Goal: Task Accomplishment & Management: Manage account settings

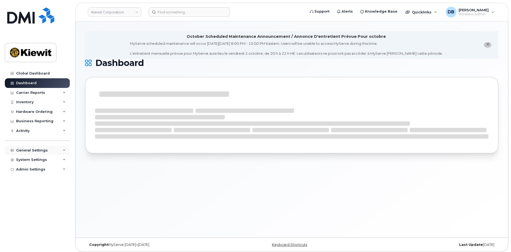
click at [36, 151] on div "General Settings" at bounding box center [32, 150] width 32 height 4
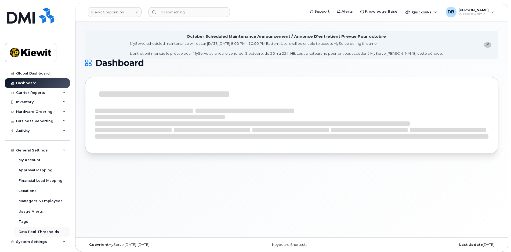
scroll to position [12, 0]
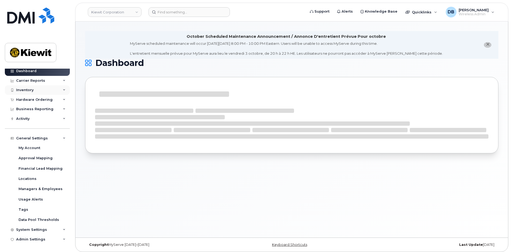
click at [29, 88] on div "Inventory" at bounding box center [24, 90] width 17 height 4
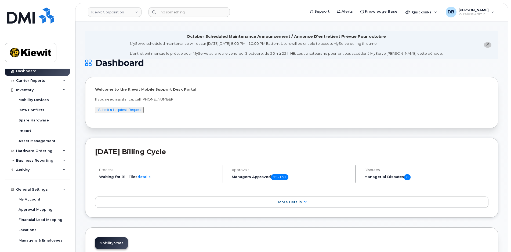
scroll to position [64, 0]
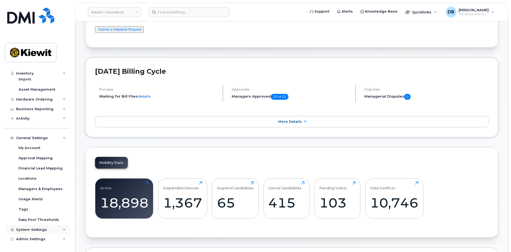
click at [33, 230] on div "System Settings" at bounding box center [31, 230] width 31 height 4
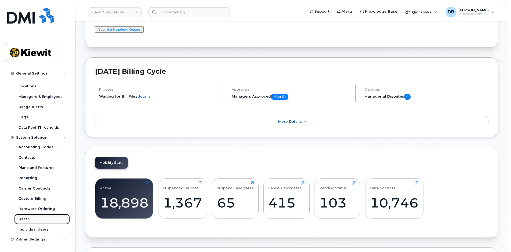
click at [24, 218] on div "Users" at bounding box center [24, 219] width 11 height 5
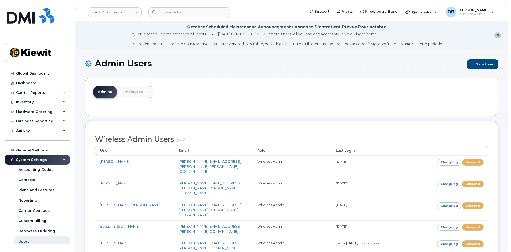
scroll to position [3520, 0]
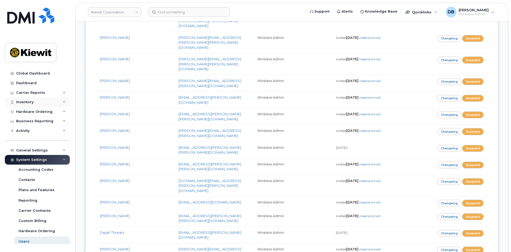
click at [29, 104] on div "Inventory" at bounding box center [24, 102] width 17 height 4
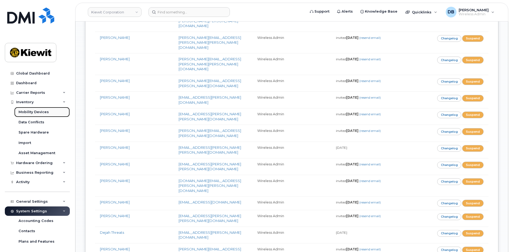
click at [33, 114] on div "Mobility Devices" at bounding box center [34, 112] width 30 height 5
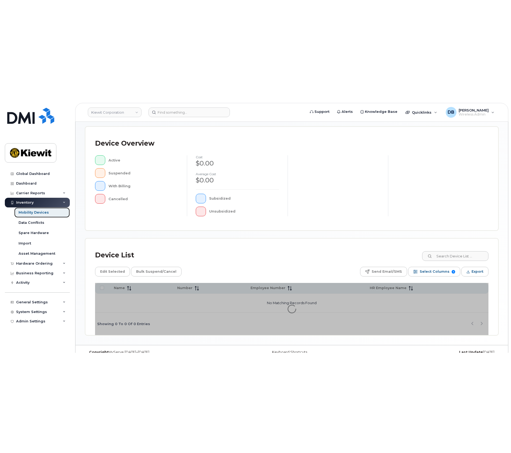
scroll to position [117, 0]
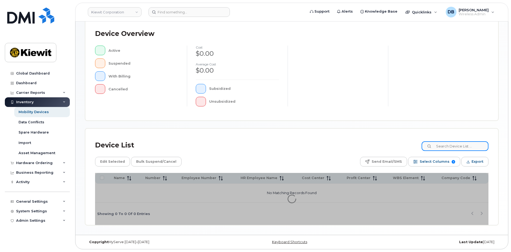
click at [447, 145] on input at bounding box center [454, 146] width 67 height 10
type input "1"
type input "106373."
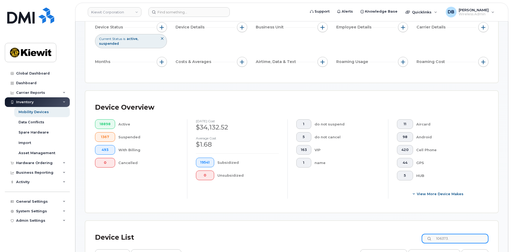
scroll to position [12, 0]
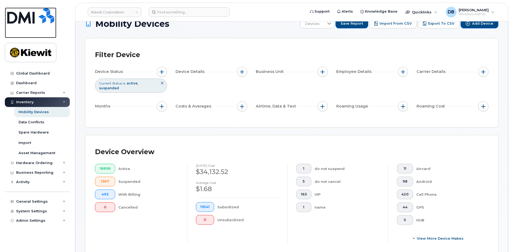
click at [39, 16] on img at bounding box center [30, 16] width 47 height 16
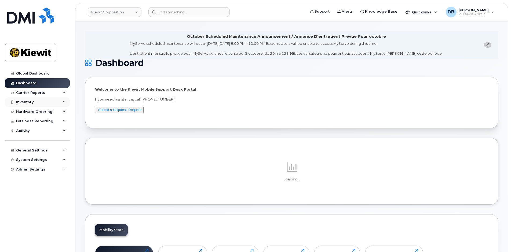
click at [29, 103] on div "Inventory" at bounding box center [24, 102] width 17 height 4
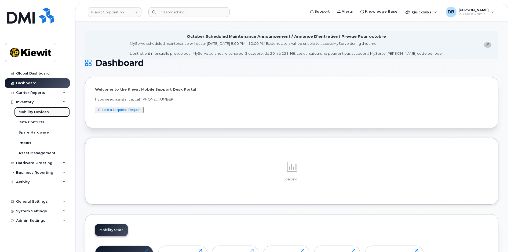
drag, startPoint x: 30, startPoint y: 111, endPoint x: 34, endPoint y: 111, distance: 4.0
click at [31, 111] on div "Mobility Devices" at bounding box center [34, 112] width 30 height 5
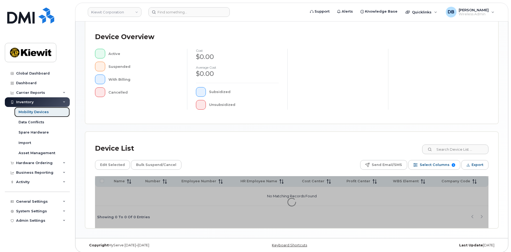
scroll to position [117, 0]
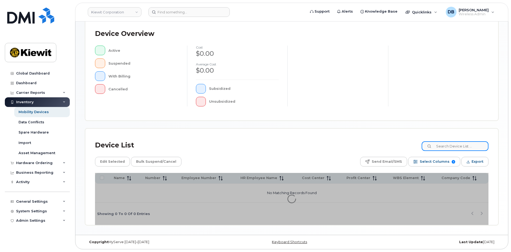
click at [443, 144] on input at bounding box center [455, 146] width 67 height 10
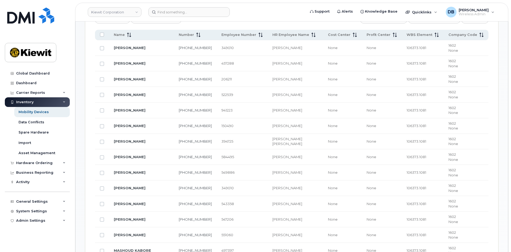
scroll to position [266, 0]
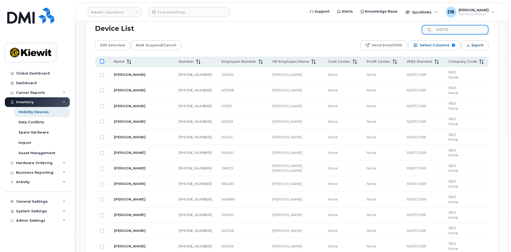
type input "106373."
click at [102, 63] on input "All items unselected" at bounding box center [102, 61] width 4 height 4
checkbox input "true"
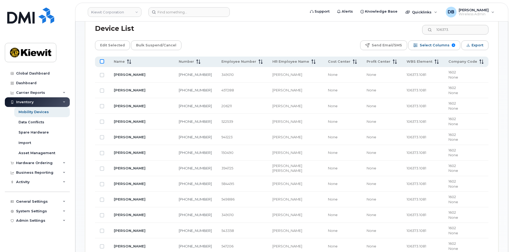
checkbox input "true"
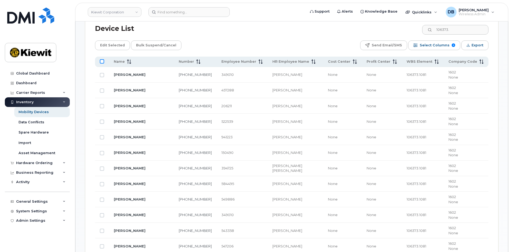
checkbox input "true"
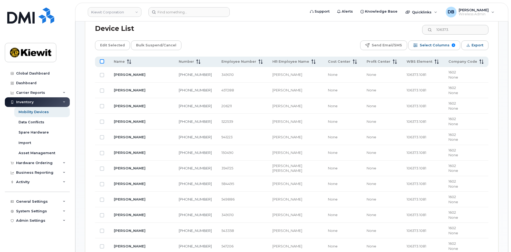
checkbox input "true"
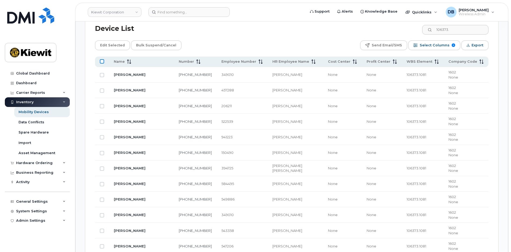
checkbox input "true"
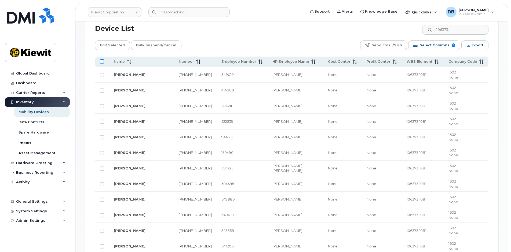
checkbox input "true"
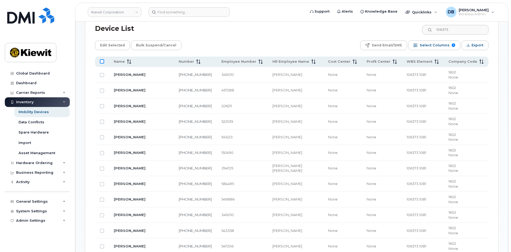
checkbox input "true"
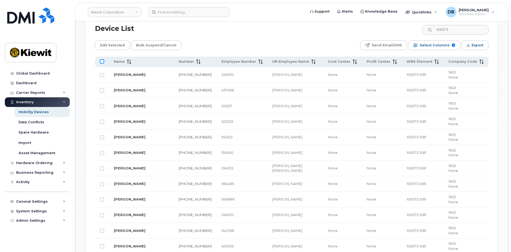
checkbox input "true"
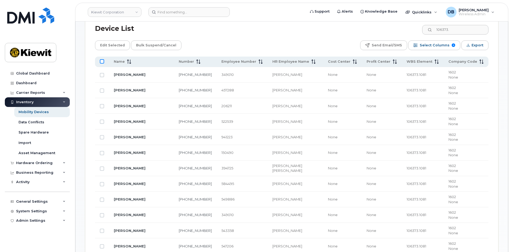
checkbox input "true"
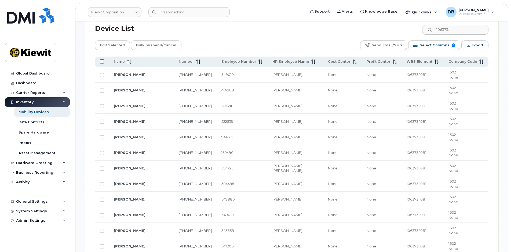
checkbox input "true"
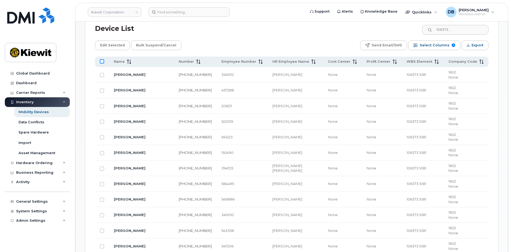
checkbox input "true"
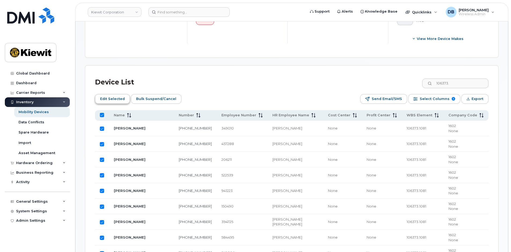
click at [111, 96] on span "Edit Selected" at bounding box center [112, 99] width 25 height 8
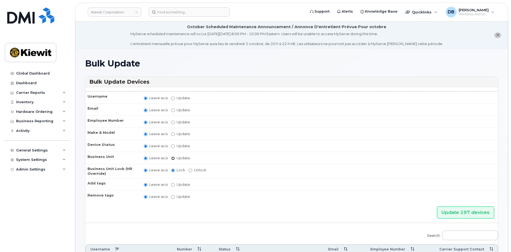
click at [173, 160] on input "Update" at bounding box center [172, 158] width 3 height 3
radio input "true"
radio input "false"
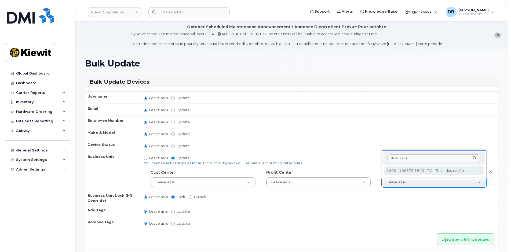
type input "106373.1846"
type input "36082678"
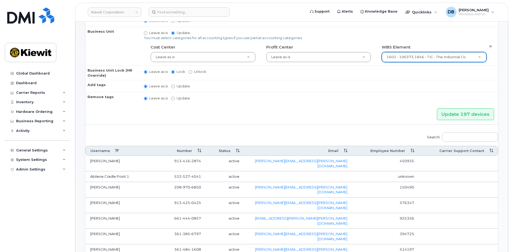
scroll to position [72, 0]
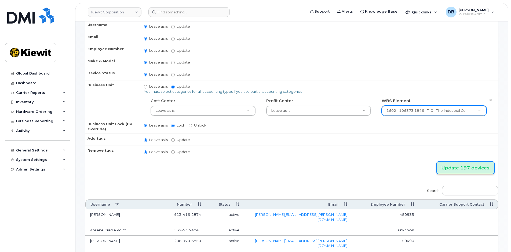
click at [454, 169] on input "Update 197 devices" at bounding box center [465, 168] width 57 height 12
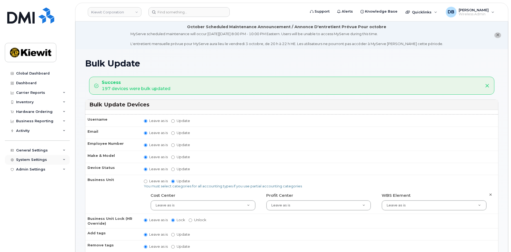
click at [26, 161] on div "System Settings" at bounding box center [31, 160] width 31 height 4
click at [34, 150] on div "General Settings" at bounding box center [32, 150] width 32 height 4
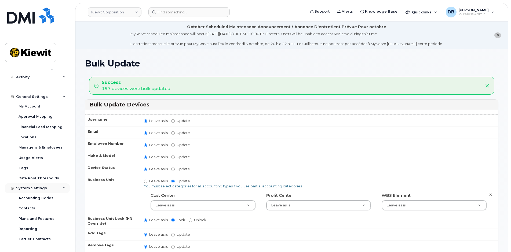
scroll to position [105, 0]
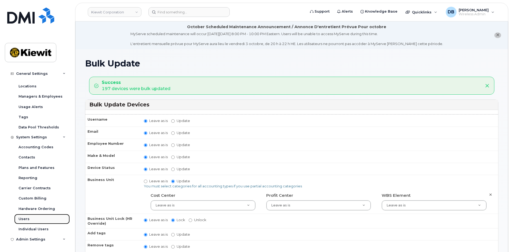
click at [21, 215] on link "Users" at bounding box center [42, 219] width 56 height 10
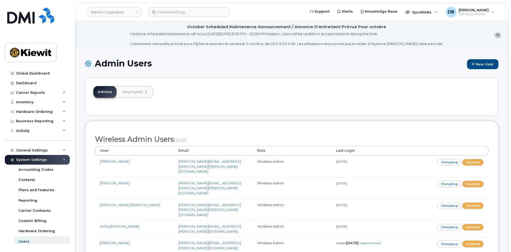
drag, startPoint x: 0, startPoint y: 0, endPoint x: 129, endPoint y: 67, distance: 145.2
click at [129, 67] on h1 "Admin Users New User" at bounding box center [291, 64] width 413 height 10
click at [129, 93] on link "Employees 2" at bounding box center [135, 92] width 35 height 12
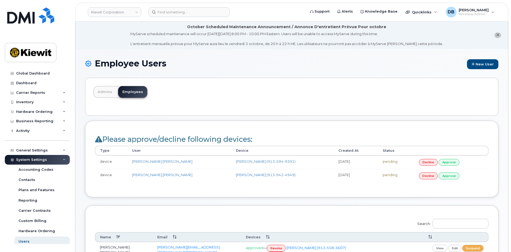
scroll to position [54, 0]
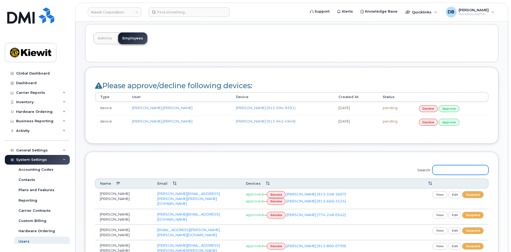
click at [452, 169] on input "Search:" at bounding box center [460, 170] width 56 height 10
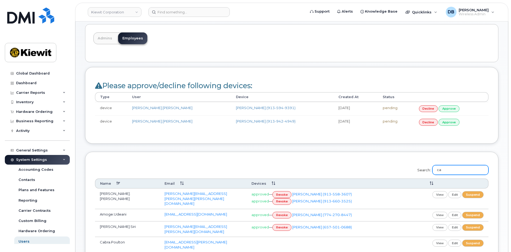
type input "c"
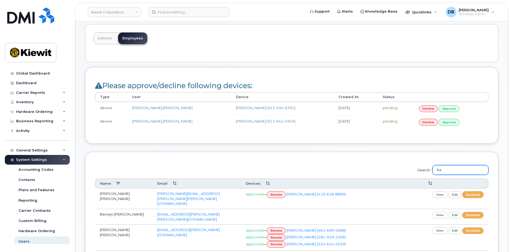
type input "k"
